Goal: Task Accomplishment & Management: Complete application form

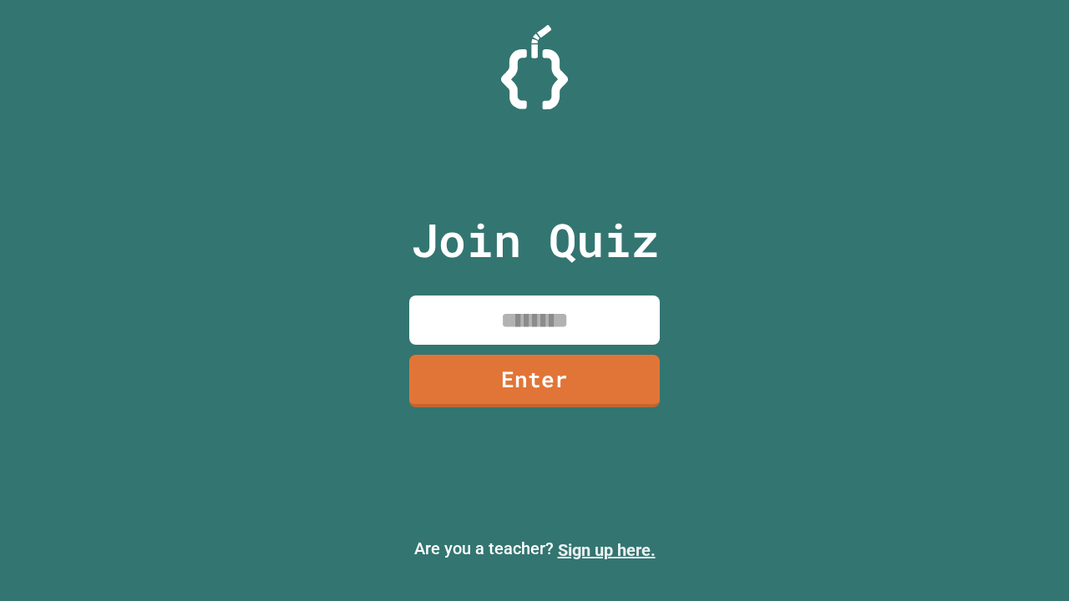
click at [606, 550] on link "Sign up here." at bounding box center [607, 550] width 98 height 20
